Goal: Task Accomplishment & Management: Manage account settings

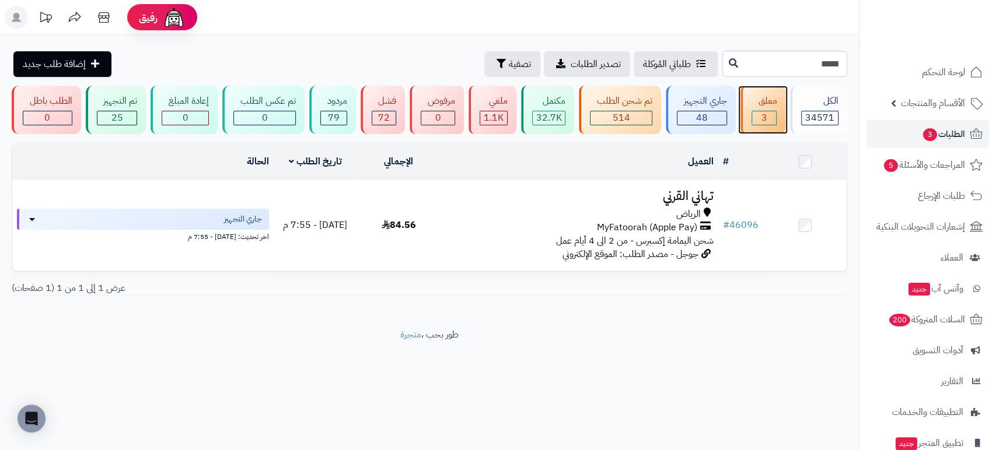
drag, startPoint x: 0, startPoint y: 0, endPoint x: 765, endPoint y: 101, distance: 772.0
click at [765, 101] on div "معلق" at bounding box center [764, 101] width 26 height 13
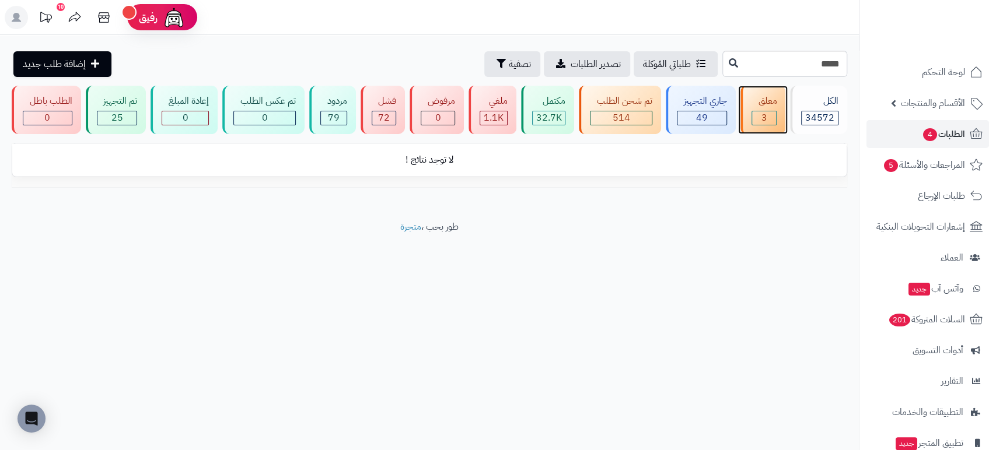
click at [765, 101] on div "معلق" at bounding box center [764, 101] width 26 height 13
click at [765, 114] on span "3" at bounding box center [764, 118] width 6 height 14
click at [946, 130] on span "الطلبات 4" at bounding box center [943, 134] width 43 height 16
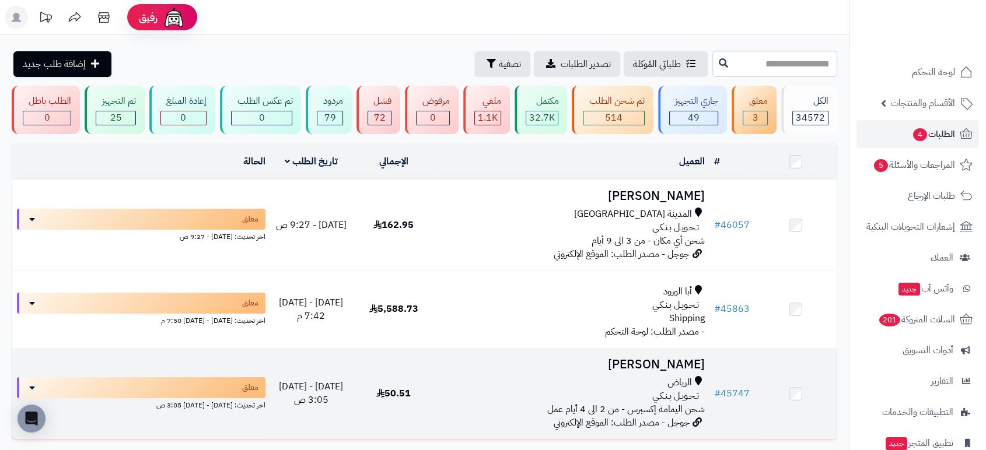
click at [660, 362] on h3 "[PERSON_NAME]" at bounding box center [571, 364] width 265 height 13
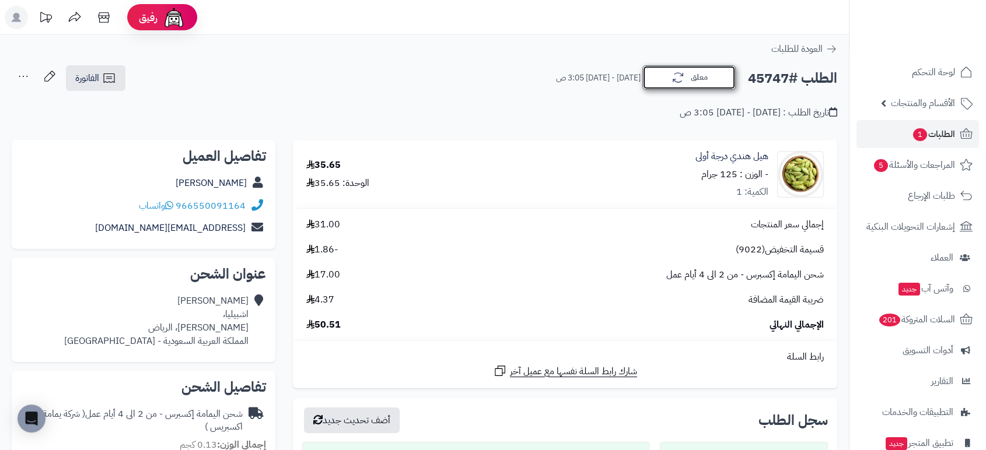
click at [677, 79] on icon "button" at bounding box center [678, 78] width 14 height 14
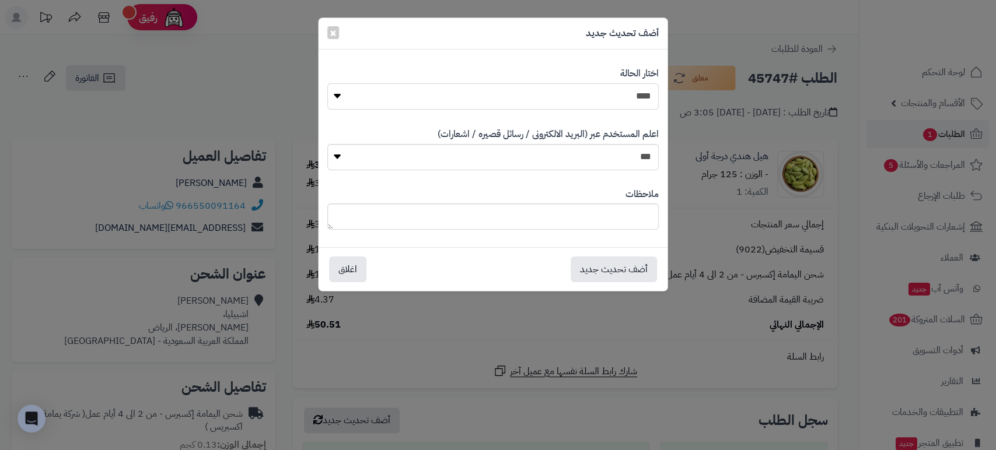
click at [636, 89] on select "**********" at bounding box center [492, 96] width 331 height 26
select select "*"
click at [327, 83] on select "**********" at bounding box center [492, 96] width 331 height 26
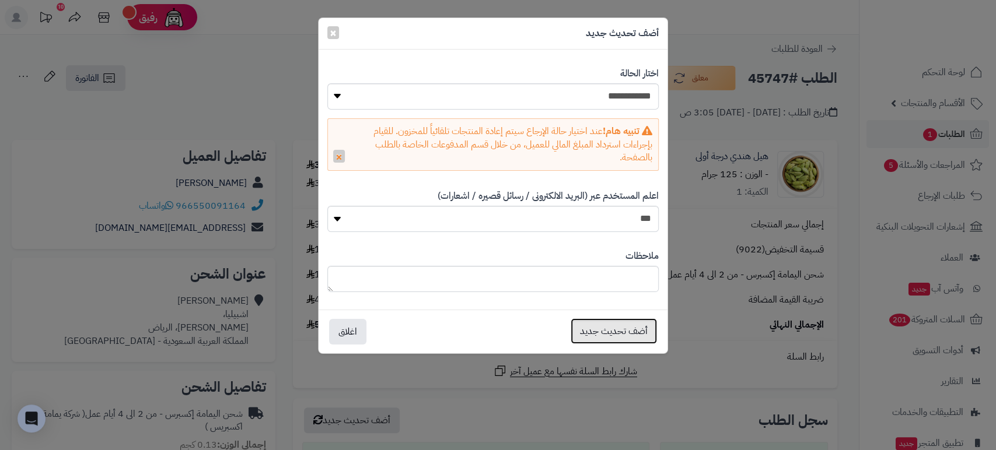
click at [611, 327] on button "أضف تحديث جديد" at bounding box center [614, 332] width 86 height 26
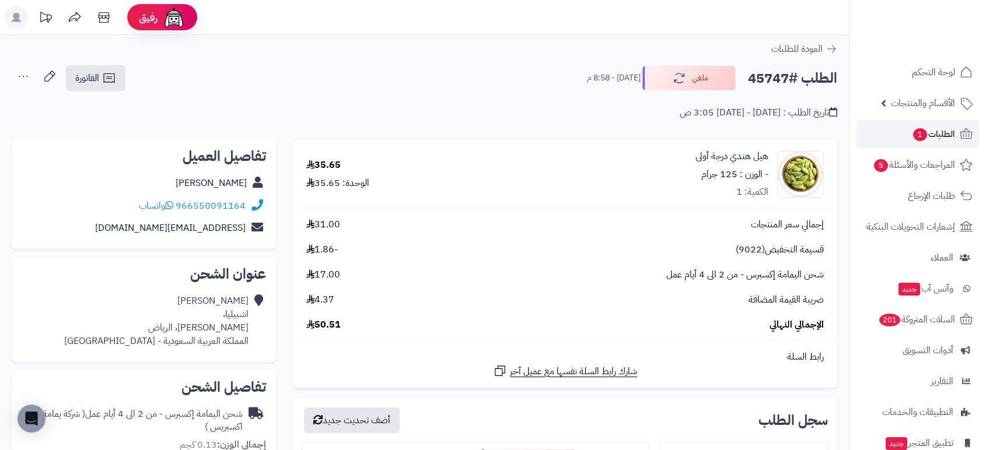
drag, startPoint x: 789, startPoint y: 78, endPoint x: 749, endPoint y: 74, distance: 39.9
click at [749, 74] on h2 "الطلب #45747" at bounding box center [792, 79] width 89 height 24
click at [751, 74] on h2 "الطلب #45747" at bounding box center [792, 79] width 89 height 24
drag, startPoint x: 789, startPoint y: 78, endPoint x: 749, endPoint y: 78, distance: 39.7
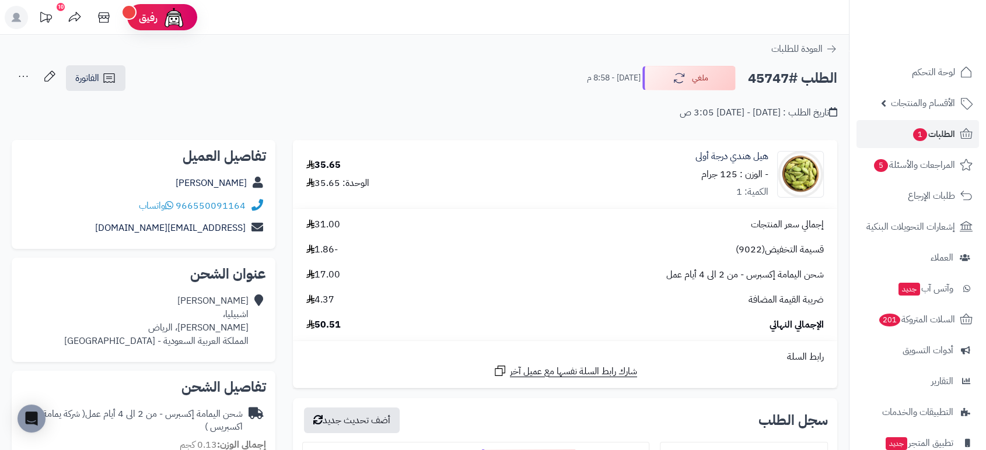
click at [749, 78] on h2 "الطلب #45747" at bounding box center [792, 79] width 89 height 24
copy h2 "45747"
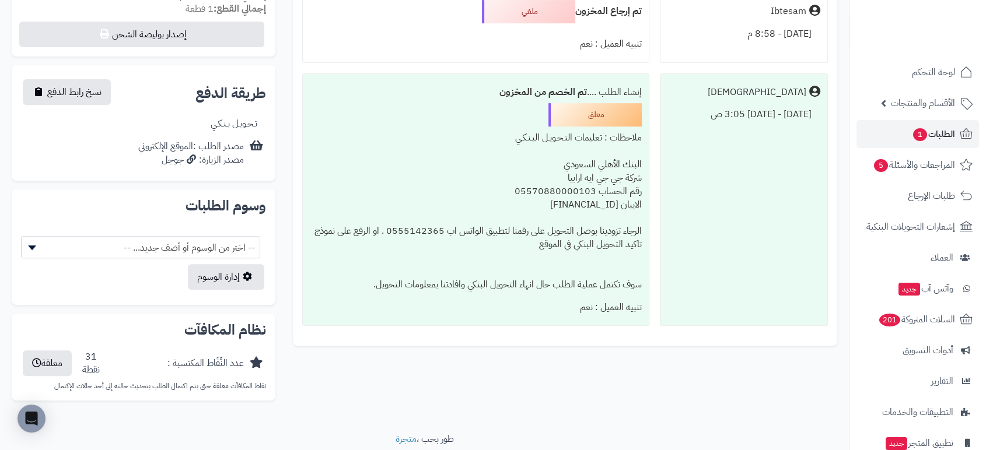
scroll to position [490, 0]
